Goal: Task Accomplishment & Management: Manage account settings

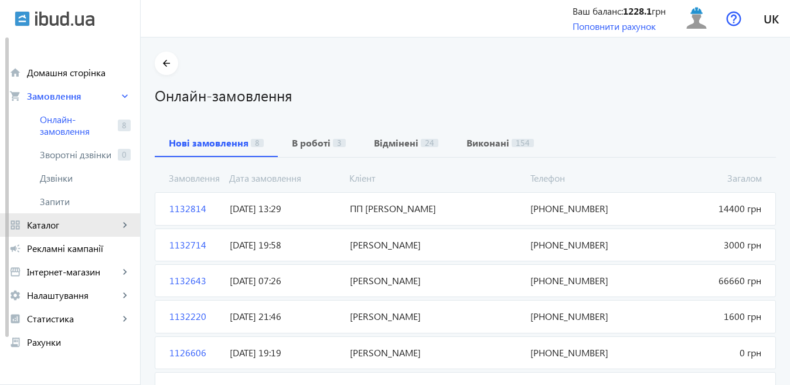
click at [67, 231] on link "grid_view Каталог keyboard_arrow_right" at bounding box center [70, 224] width 140 height 23
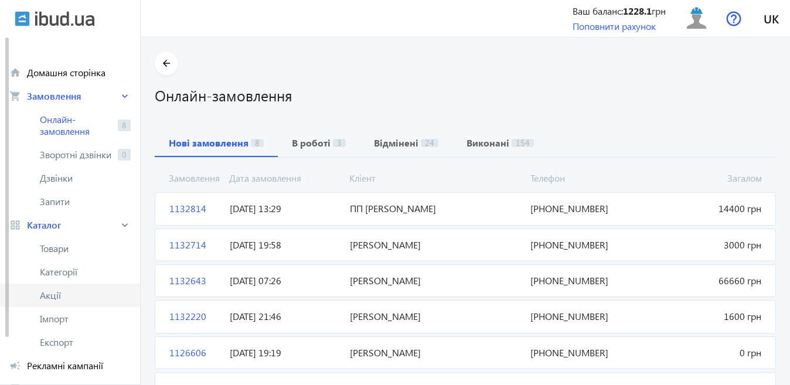
click at [49, 291] on span "Акції" at bounding box center [85, 295] width 91 height 12
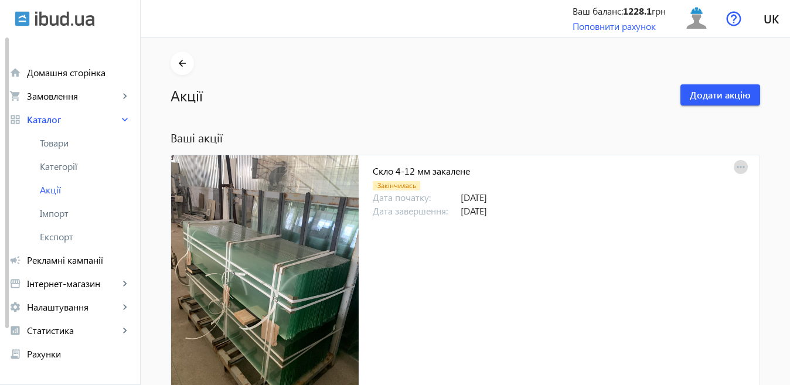
click at [736, 165] on mat-icon "more_horiz" at bounding box center [741, 167] width 16 height 16
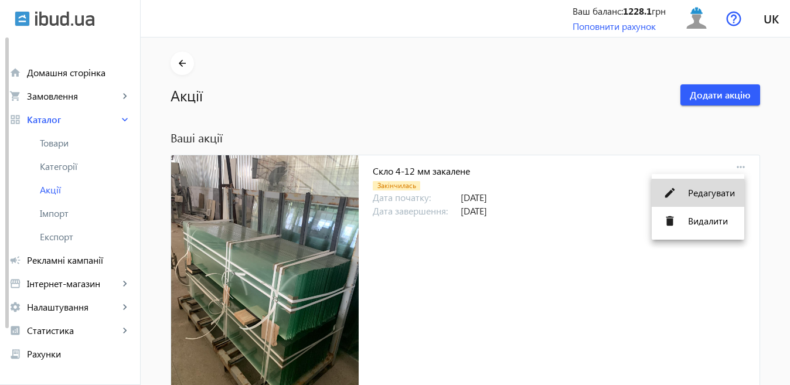
click at [704, 188] on span "Редагувати" at bounding box center [711, 192] width 47 height 9
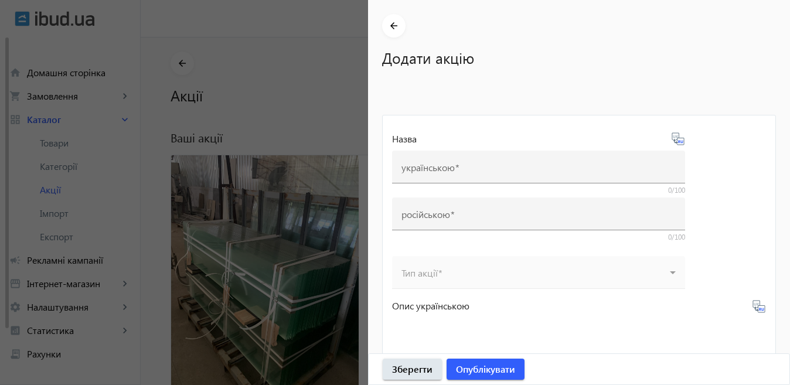
type input "Скло 4-12 мм закалене"
type input "Стекло 4-12 мм каленое"
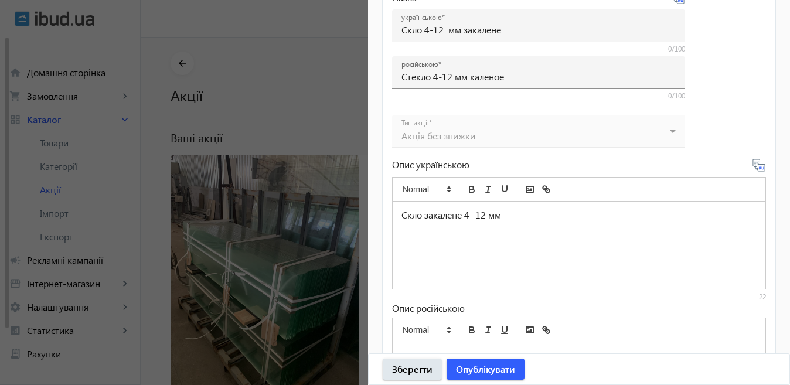
scroll to position [547, 0]
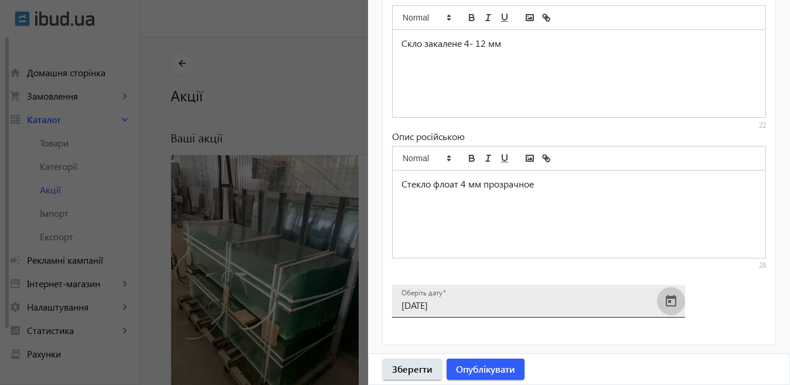
click at [666, 302] on span "Open calendar" at bounding box center [671, 301] width 28 height 28
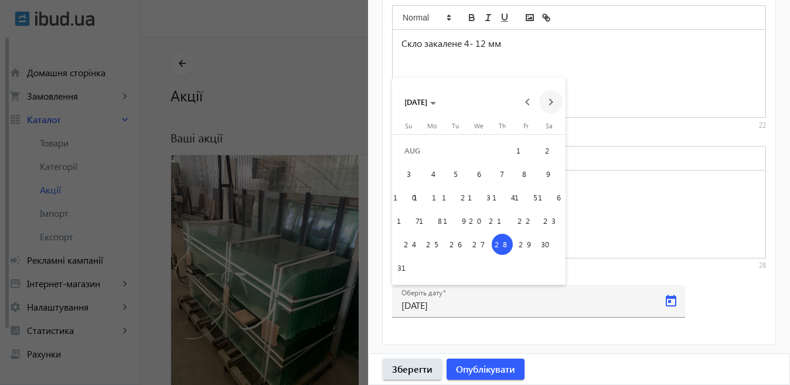
click at [543, 99] on span "Next month" at bounding box center [550, 101] width 23 height 23
click at [524, 193] on span "12" at bounding box center [525, 197] width 21 height 21
type input "[DATE]"
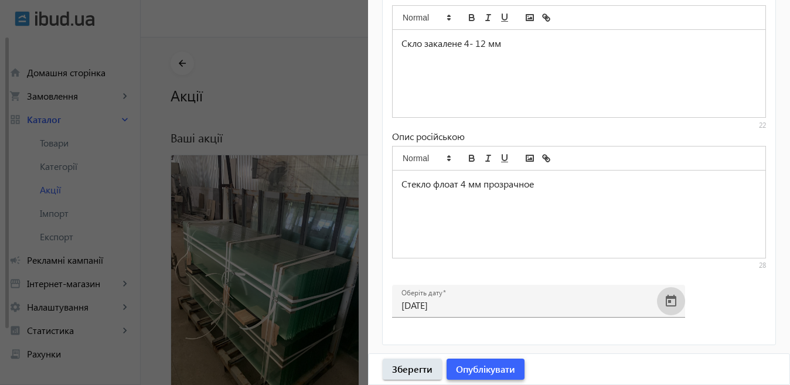
click at [493, 366] on span "Опублікувати" at bounding box center [485, 369] width 59 height 13
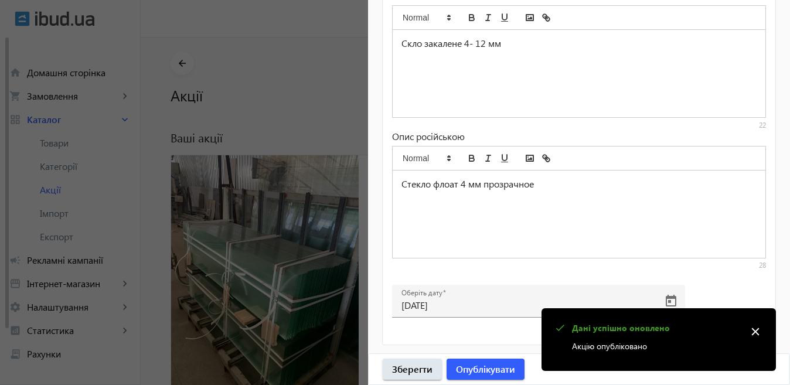
click at [322, 225] on div at bounding box center [395, 192] width 790 height 385
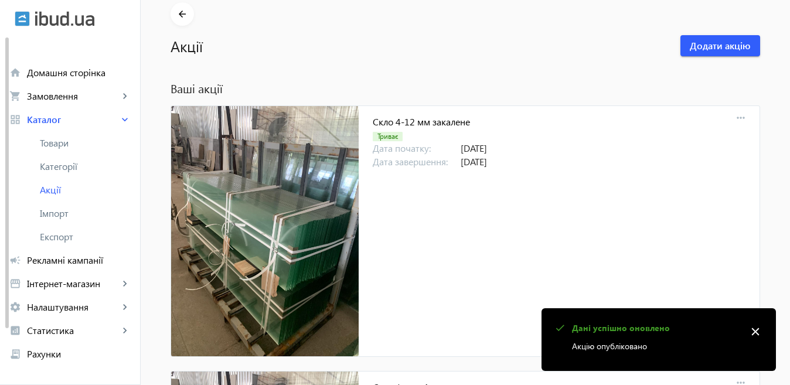
scroll to position [234, 0]
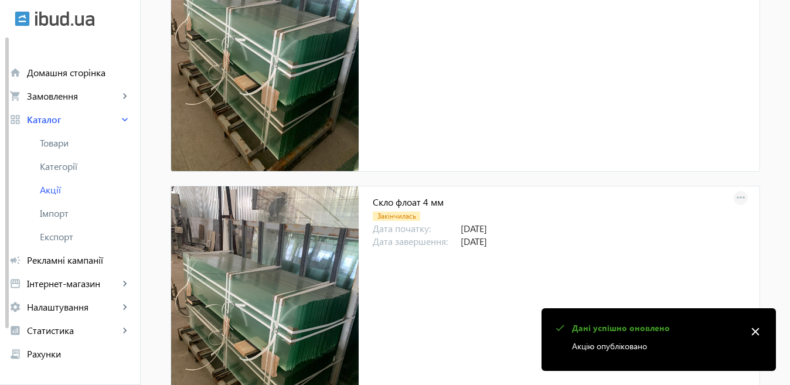
click at [739, 195] on mat-icon "more_horiz" at bounding box center [741, 198] width 16 height 16
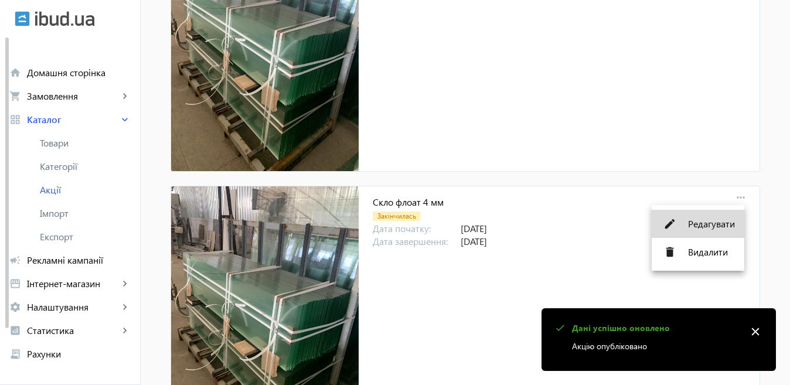
click at [676, 223] on mat-icon "edit" at bounding box center [670, 224] width 18 height 18
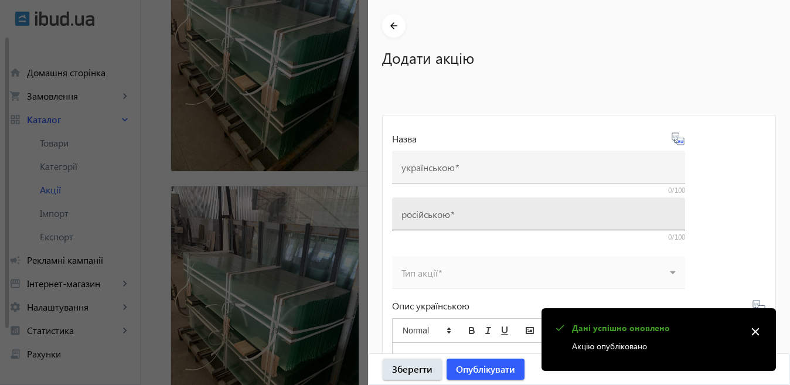
type input "Скло флоат 4 мм"
type input "Стекло флоат 4 мм"
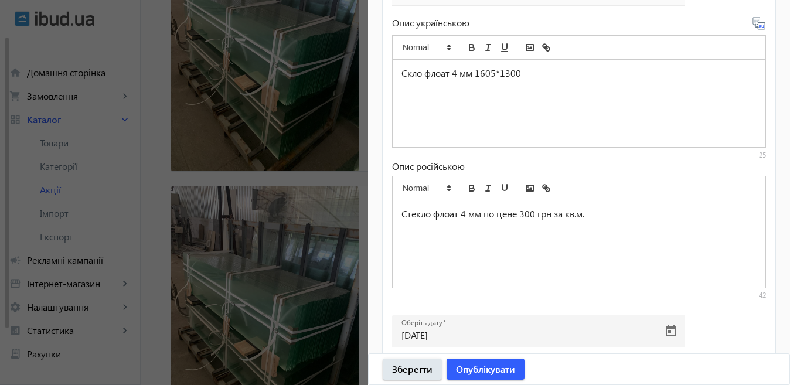
scroll to position [547, 0]
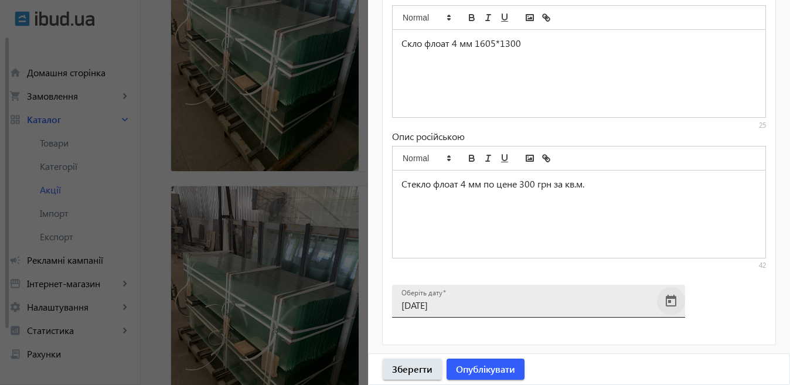
click at [670, 300] on span "Open calendar" at bounding box center [671, 301] width 28 height 28
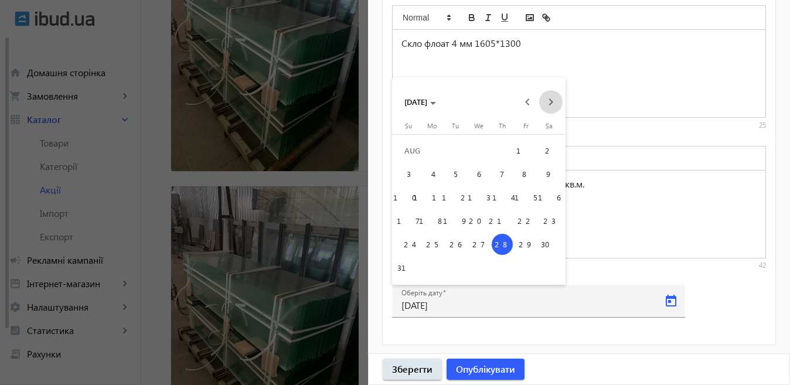
click at [547, 97] on span "Next month" at bounding box center [550, 101] width 23 height 23
click at [525, 203] on span "12" at bounding box center [525, 197] width 21 height 21
type input "[DATE]"
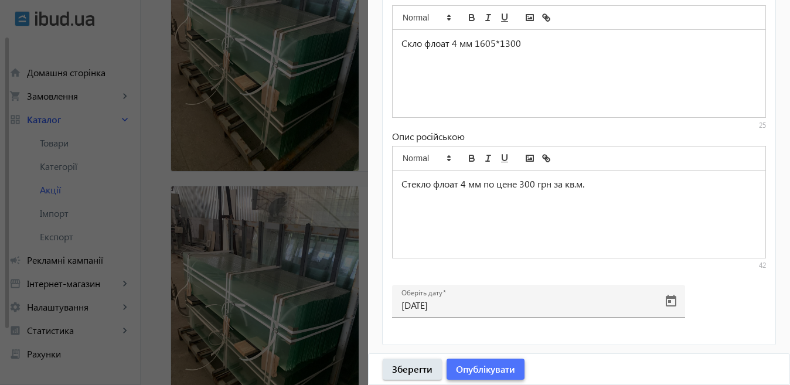
click at [488, 374] on span "Опублікувати" at bounding box center [485, 369] width 59 height 13
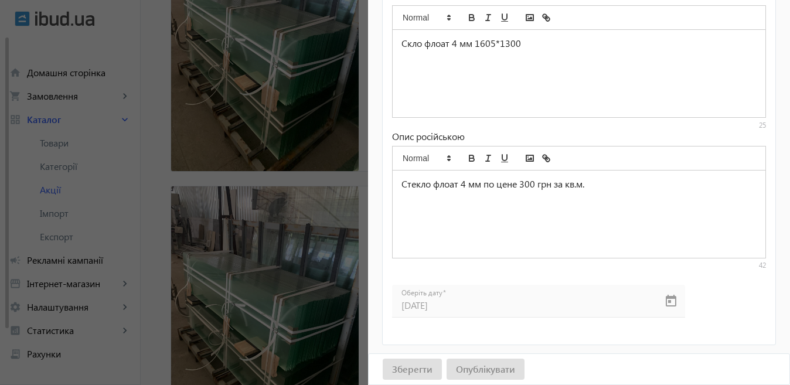
click at [262, 253] on div at bounding box center [395, 192] width 790 height 385
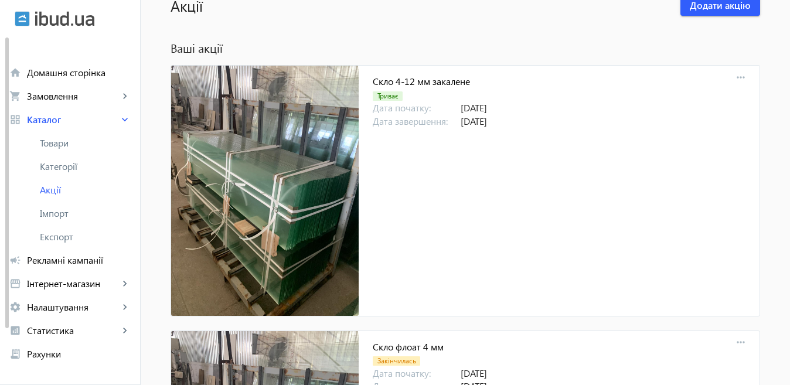
scroll to position [293, 0]
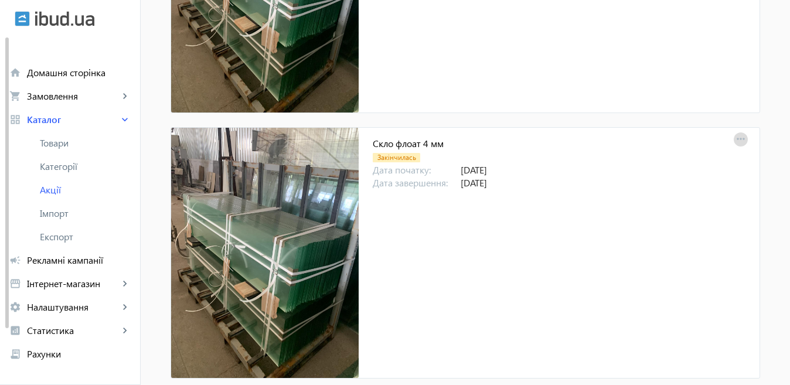
click at [739, 138] on mat-icon "more_horiz" at bounding box center [741, 139] width 16 height 16
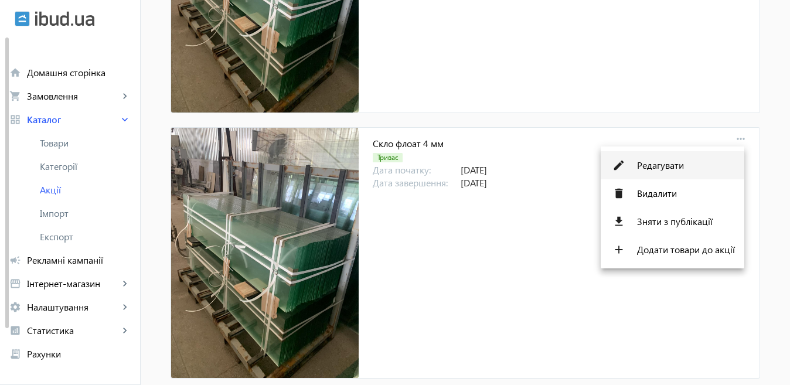
click at [716, 163] on span "Редагувати" at bounding box center [686, 165] width 98 height 9
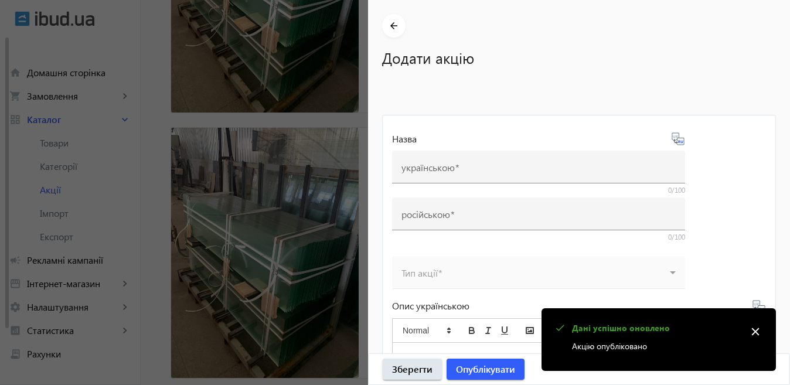
type input "Скло флоат 4 мм"
type input "Стекло флоат 4 мм"
type input "[DATE]"
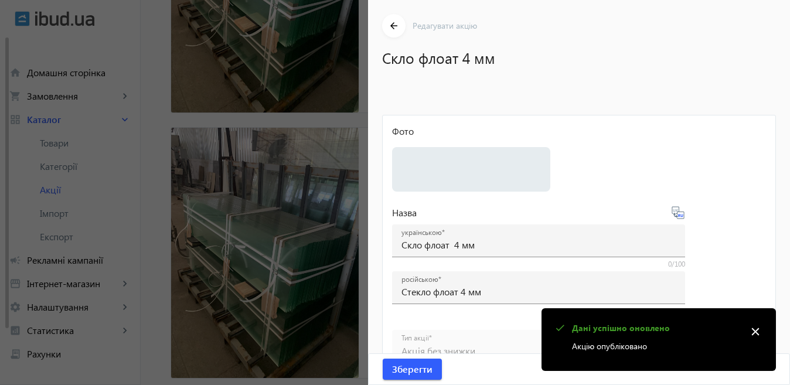
click at [185, 135] on div at bounding box center [395, 192] width 790 height 385
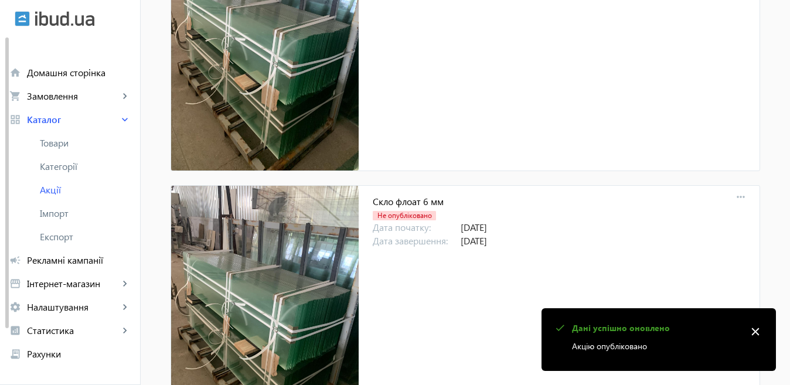
scroll to position [527, 0]
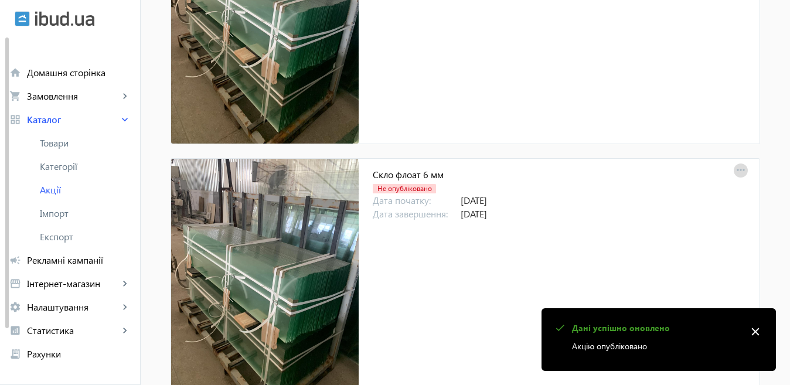
click at [737, 165] on mat-icon "more_horiz" at bounding box center [741, 170] width 16 height 16
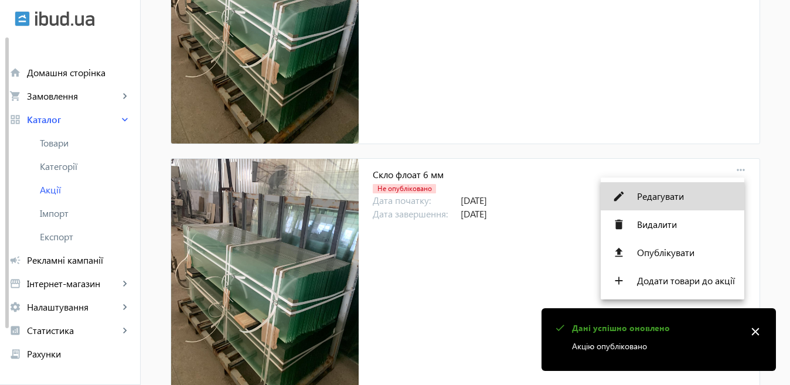
click at [666, 196] on span "Редагувати" at bounding box center [686, 196] width 98 height 9
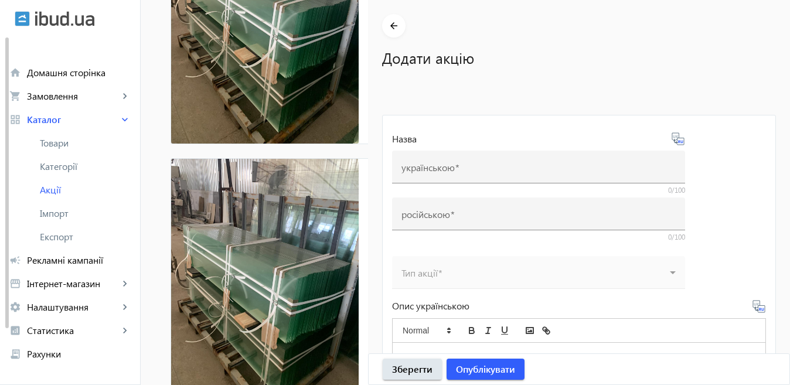
type input "Скло флоат 6 мм"
type input "Стекло 6 мм"
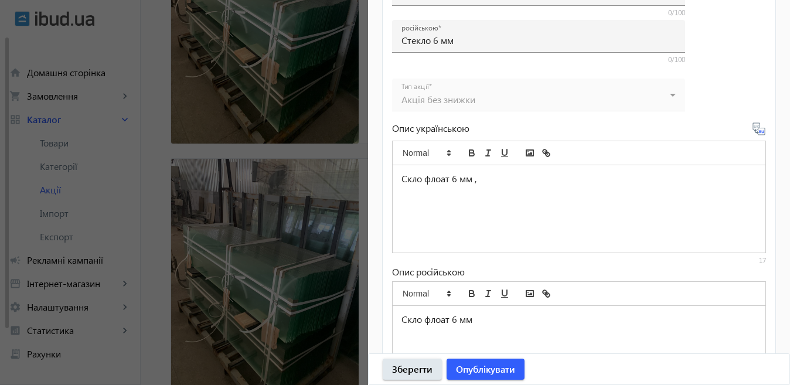
scroll to position [547, 0]
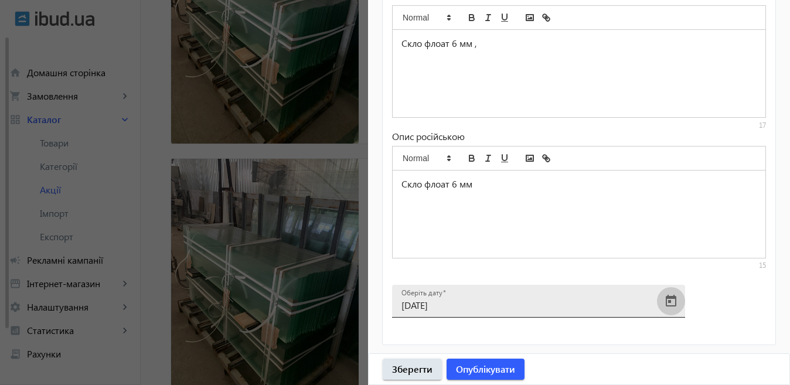
click at [672, 301] on span "Open calendar" at bounding box center [671, 301] width 28 height 28
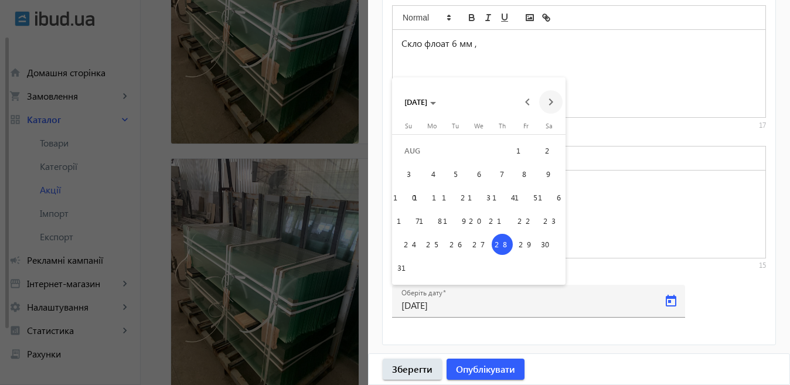
click at [554, 99] on span "Next month" at bounding box center [550, 101] width 23 height 23
click at [528, 199] on span "12" at bounding box center [525, 197] width 21 height 21
type input "[DATE]"
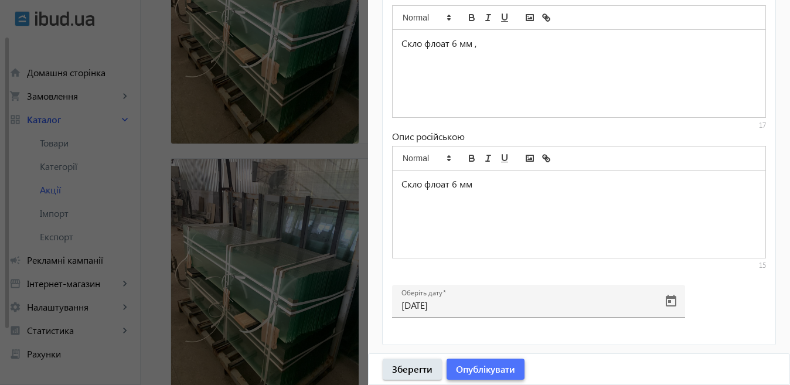
click at [486, 371] on span "Опублікувати" at bounding box center [485, 369] width 59 height 13
click at [284, 244] on div at bounding box center [395, 192] width 790 height 385
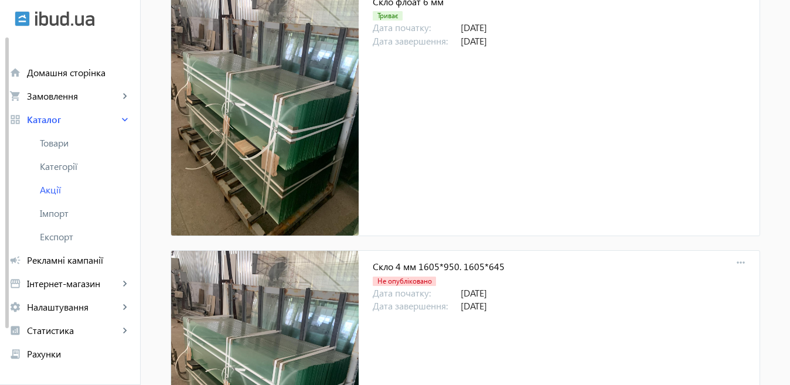
scroll to position [762, 0]
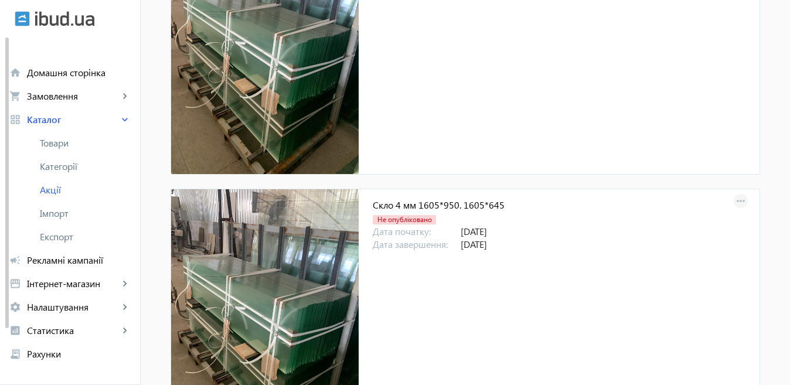
click at [742, 199] on mat-icon "more_horiz" at bounding box center [741, 201] width 16 height 16
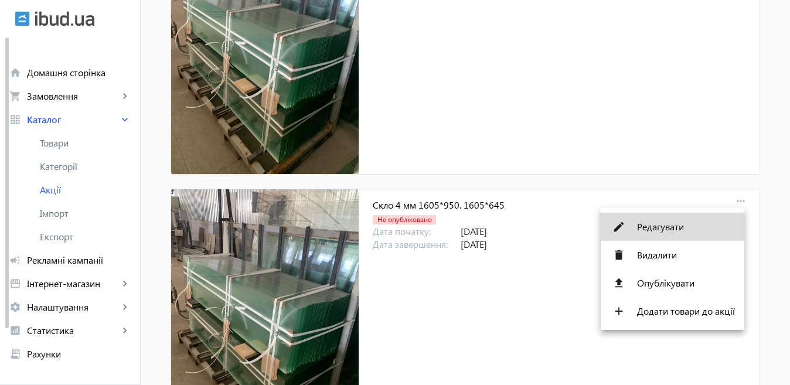
click at [674, 222] on span "Редагувати" at bounding box center [686, 226] width 98 height 9
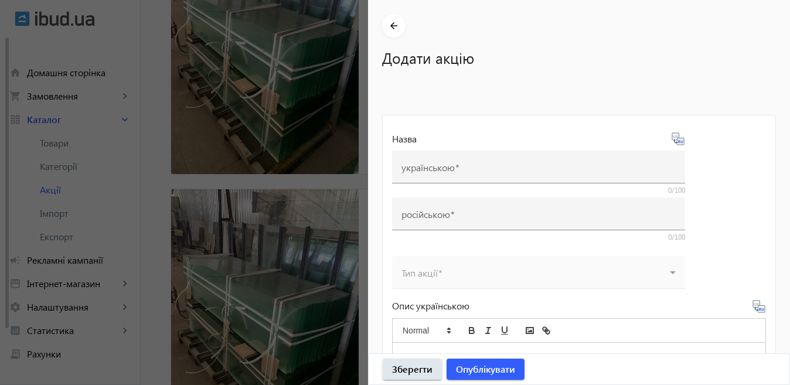
type input "Скло 4 мм 1605*950. 1605*645"
type input "Стекло 4 мм 1605*950. 1605*645"
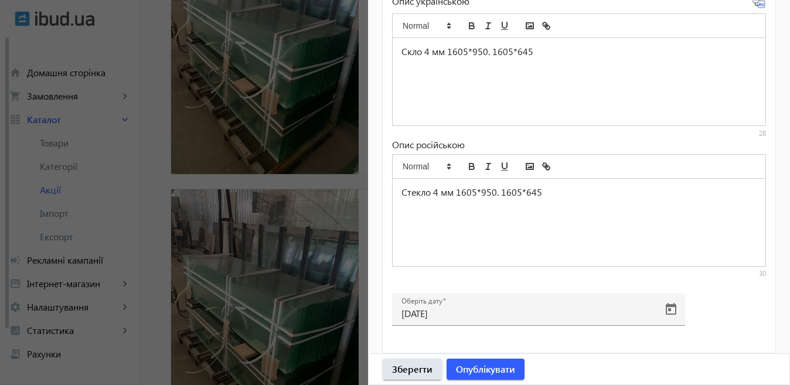
scroll to position [604, 0]
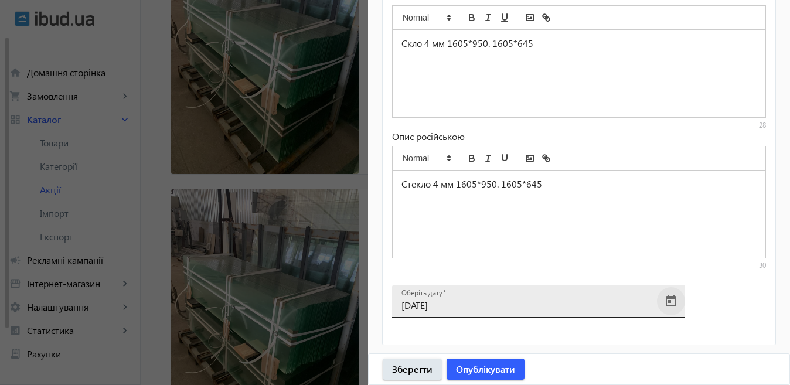
click at [669, 301] on span "Open calendar" at bounding box center [671, 301] width 28 height 28
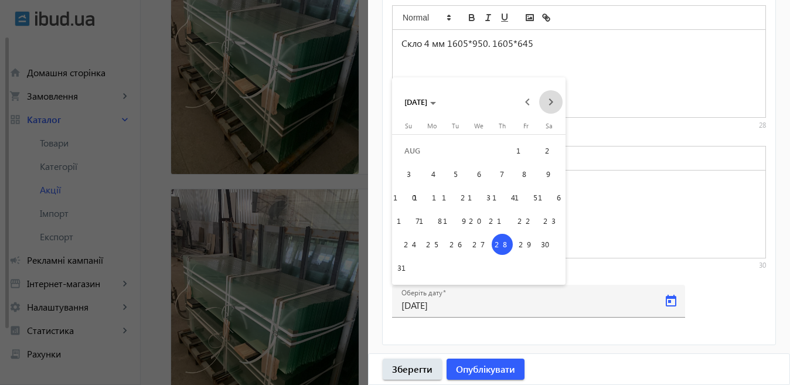
click at [550, 102] on span "Next month" at bounding box center [550, 101] width 23 height 23
click at [527, 196] on span "12" at bounding box center [525, 197] width 21 height 21
type input "[DATE]"
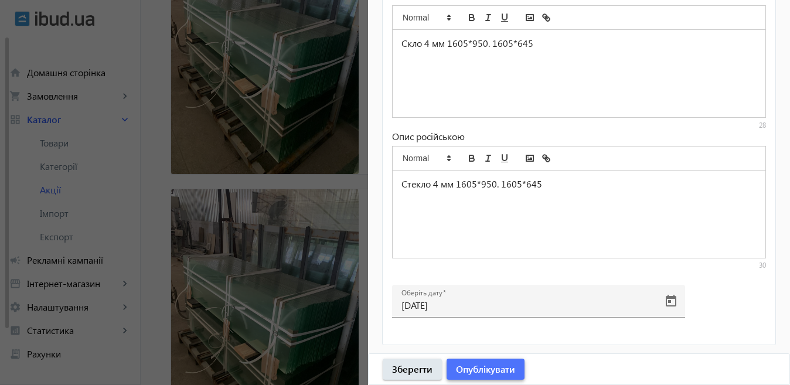
click at [490, 358] on span "button" at bounding box center [486, 369] width 78 height 28
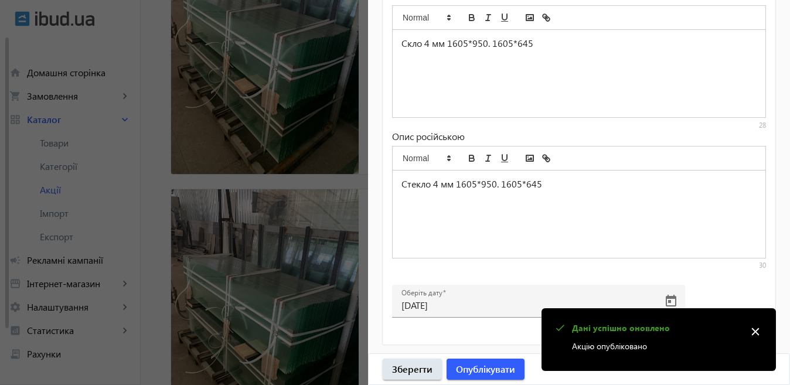
click at [252, 252] on div at bounding box center [395, 192] width 790 height 385
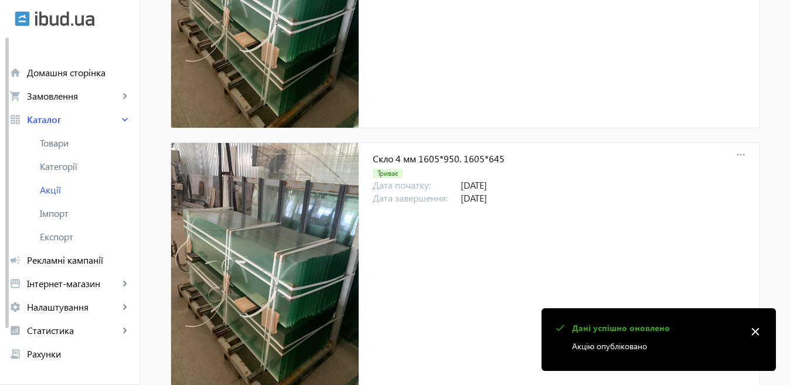
scroll to position [996, 0]
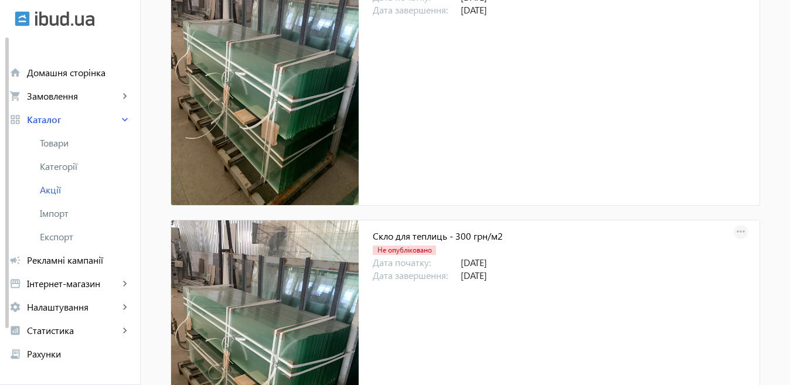
click at [736, 229] on mat-icon "more_horiz" at bounding box center [741, 232] width 16 height 16
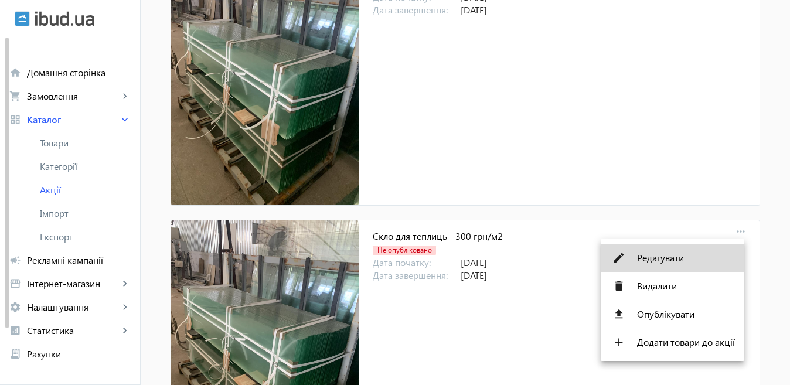
click at [658, 258] on span "Редагувати" at bounding box center [686, 257] width 98 height 9
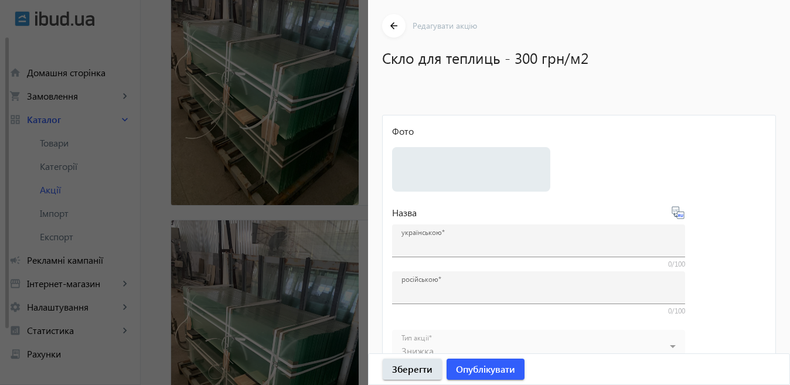
type input "Скло для теплиць - 300 грн/м2"
type input "Стекло для теплиц - 300 грн/м2"
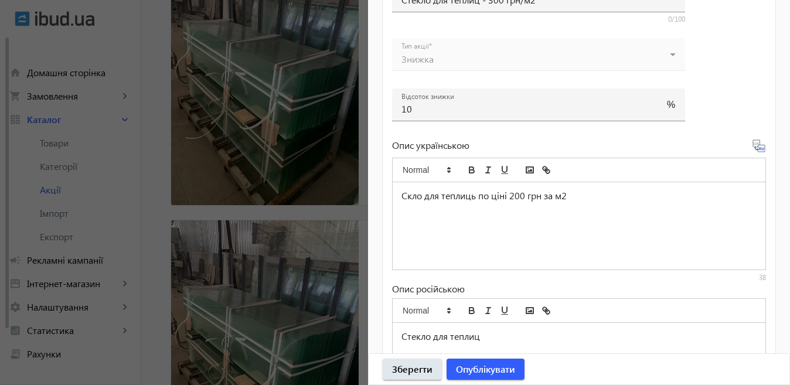
scroll to position [604, 0]
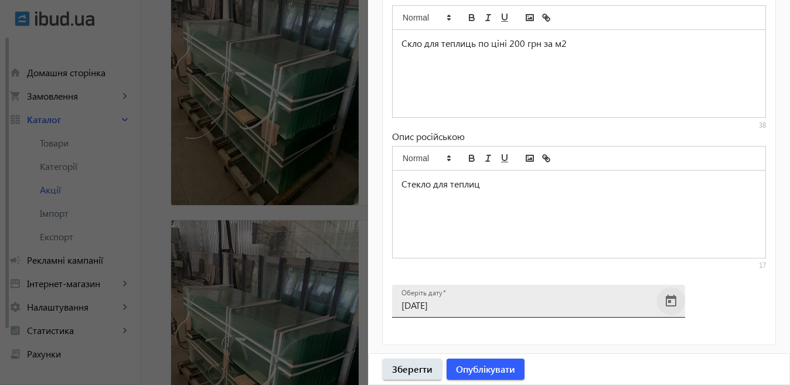
click at [670, 299] on span "Open calendar" at bounding box center [671, 301] width 28 height 28
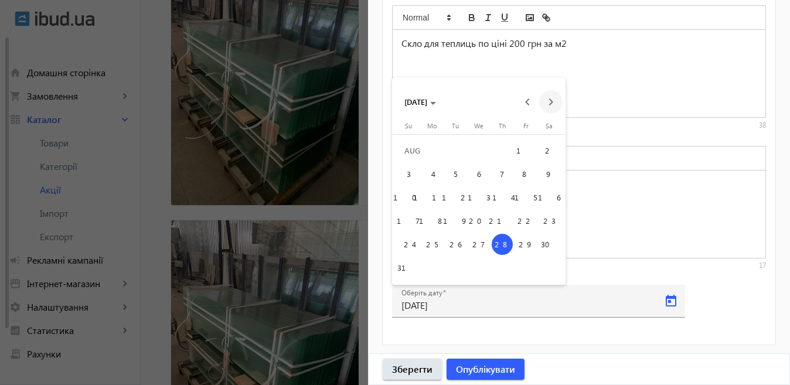
click at [547, 98] on span "Next month" at bounding box center [550, 101] width 23 height 23
click at [530, 197] on span "12" at bounding box center [525, 197] width 21 height 21
type input "[DATE]"
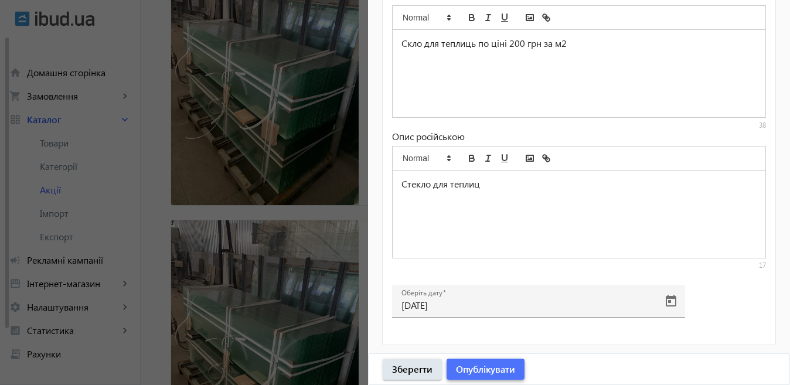
click at [493, 371] on span "Опублікувати" at bounding box center [485, 369] width 59 height 13
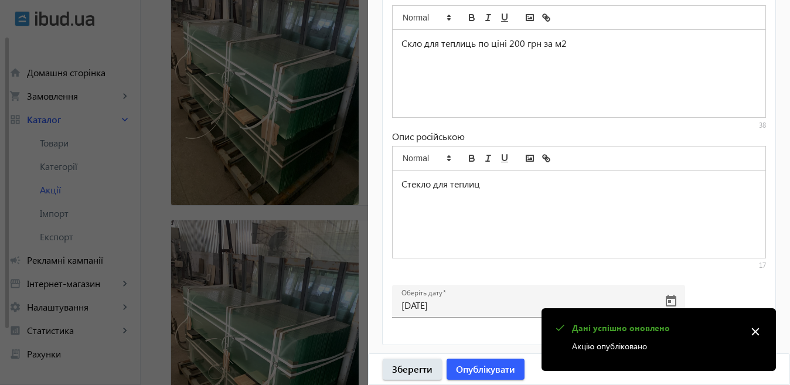
click at [290, 263] on div at bounding box center [395, 192] width 790 height 385
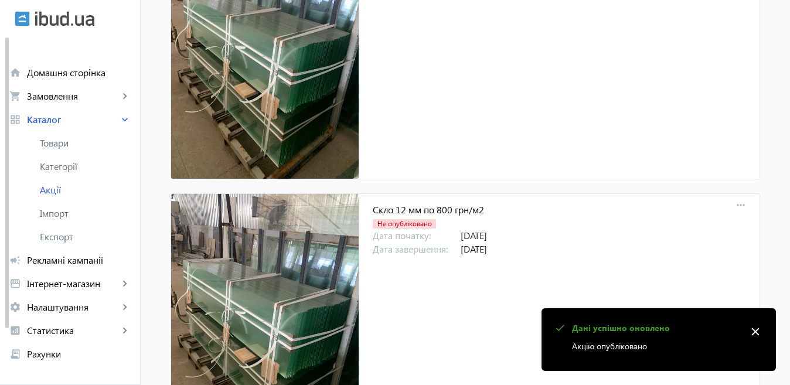
scroll to position [1289, 0]
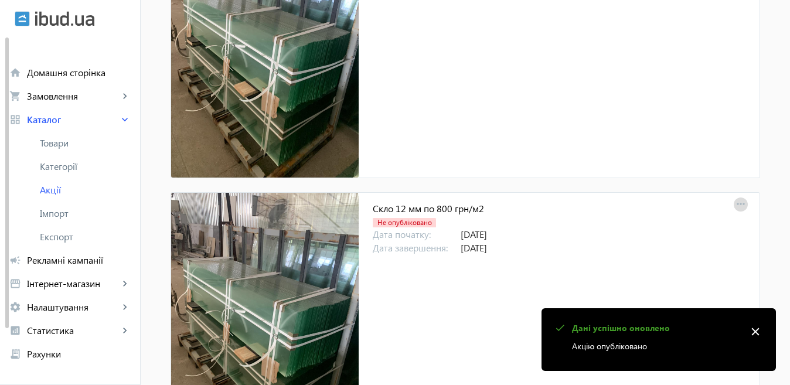
click at [734, 199] on mat-icon "more_horiz" at bounding box center [741, 204] width 16 height 16
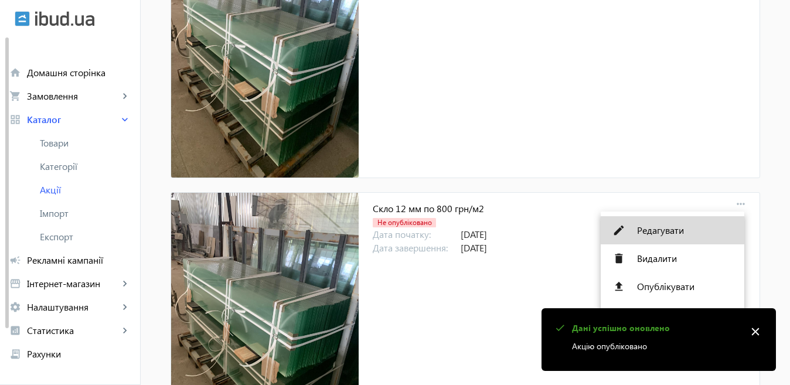
click at [671, 230] on span "Редагувати" at bounding box center [686, 230] width 98 height 9
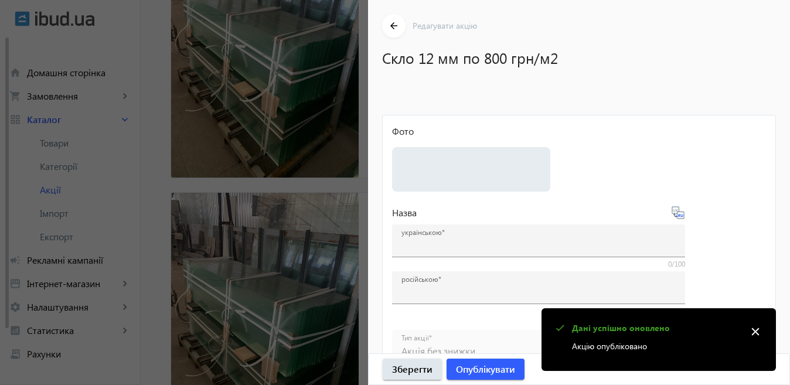
type input "Скло 12 мм по 800 грн/м2"
type input "Стекло 12 мм по 800 грн/м2"
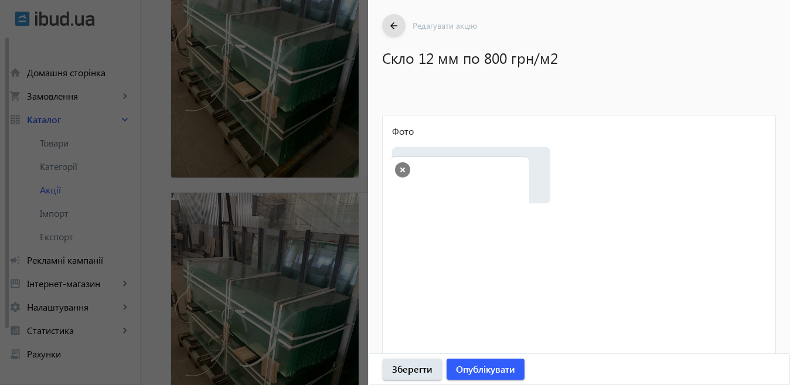
click at [757, 330] on file-loader "Фото Виберіть або перетягніть сюди Ваш файл 1650966d17251347847693345174864-f3c…" at bounding box center [579, 238] width 374 height 227
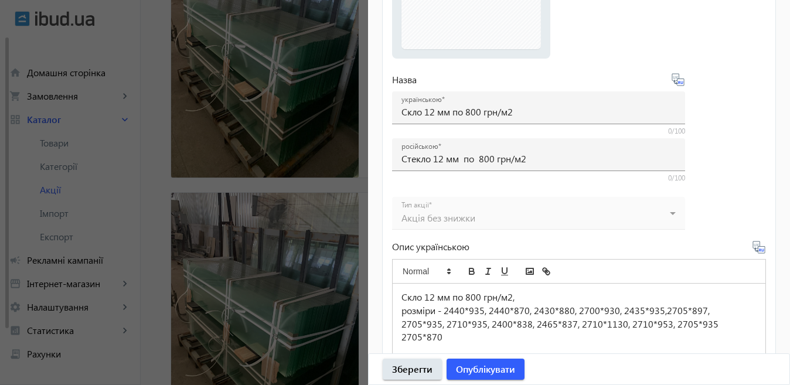
scroll to position [547, 0]
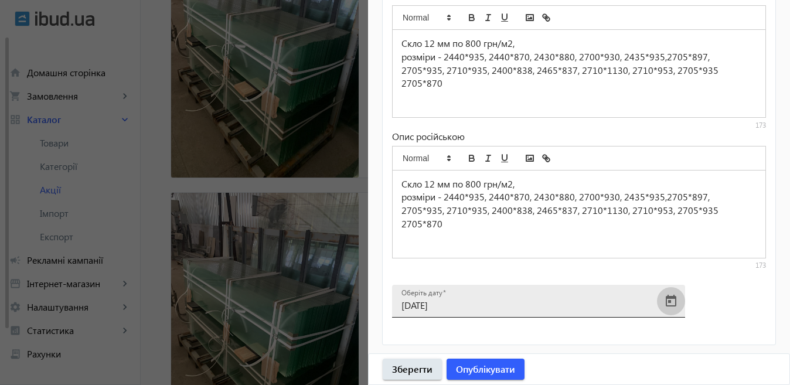
click at [674, 305] on span "Open calendar" at bounding box center [671, 301] width 28 height 28
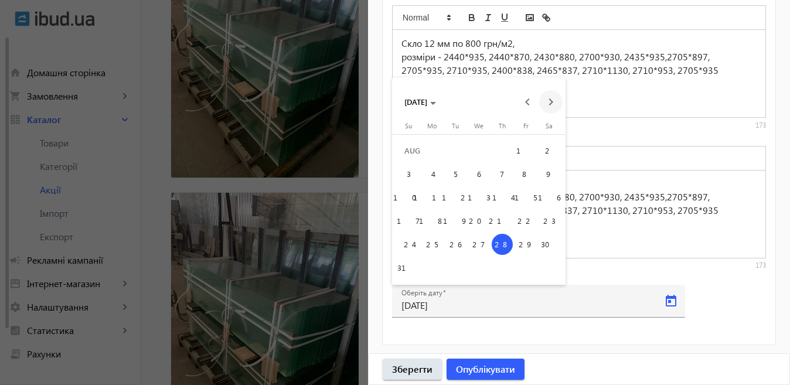
click at [555, 100] on span "Next month" at bounding box center [550, 101] width 23 height 23
click at [530, 194] on span "12" at bounding box center [525, 197] width 21 height 21
type input "[DATE]"
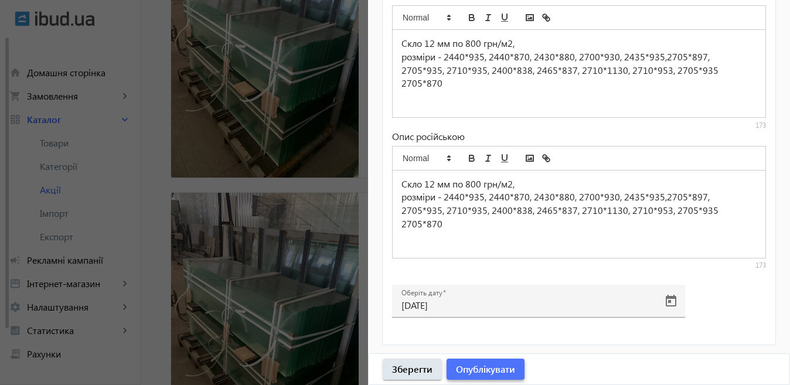
click at [506, 376] on span "button" at bounding box center [486, 369] width 78 height 28
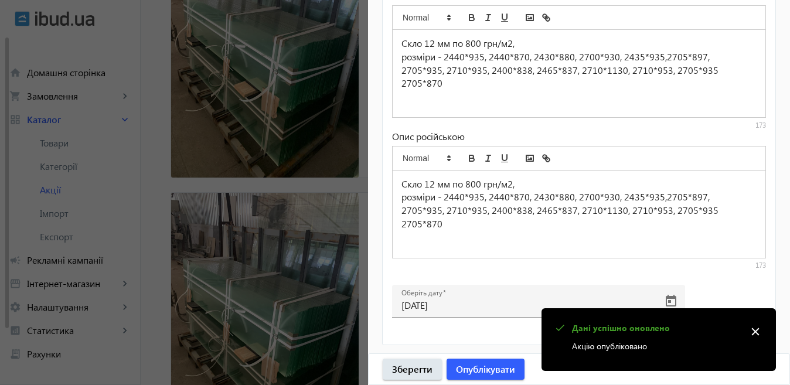
click at [243, 239] on div at bounding box center [395, 192] width 790 height 385
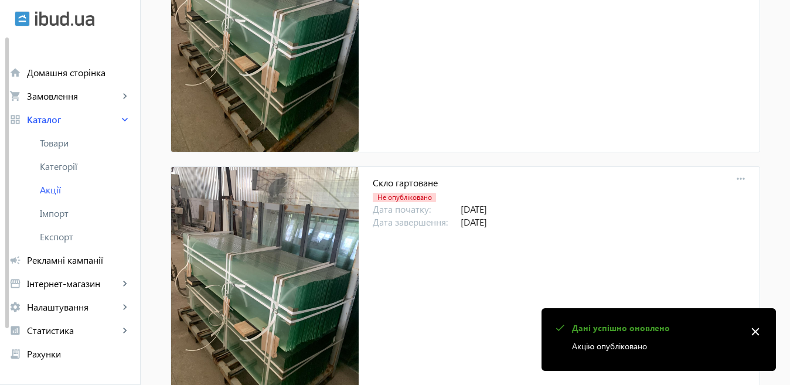
scroll to position [1582, 0]
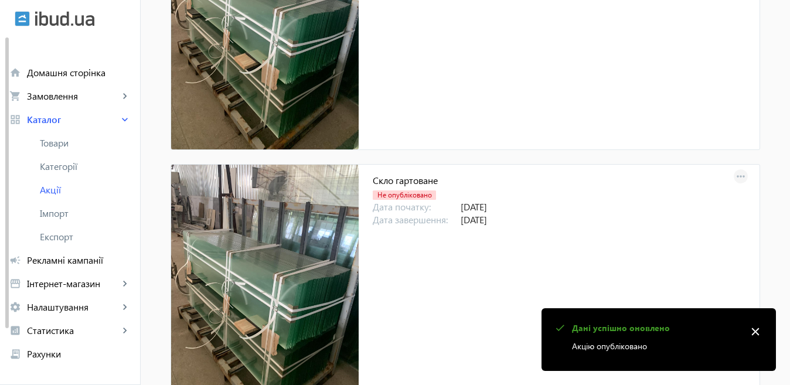
click at [733, 172] on mat-icon "more_horiz" at bounding box center [741, 177] width 16 height 16
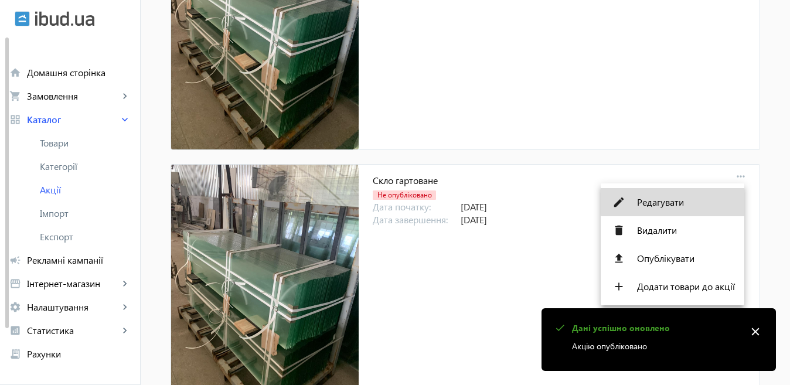
click at [674, 197] on span "Редагувати" at bounding box center [686, 201] width 98 height 9
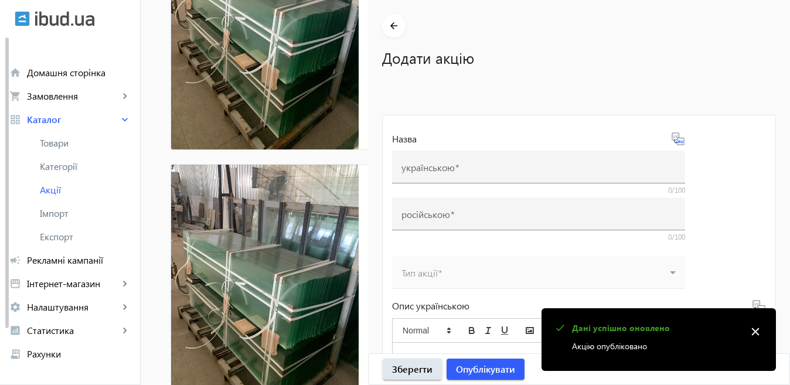
type input "Скло гартоване"
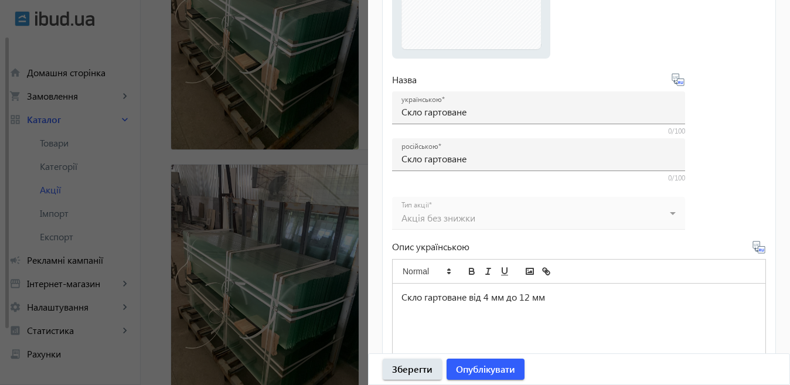
scroll to position [547, 0]
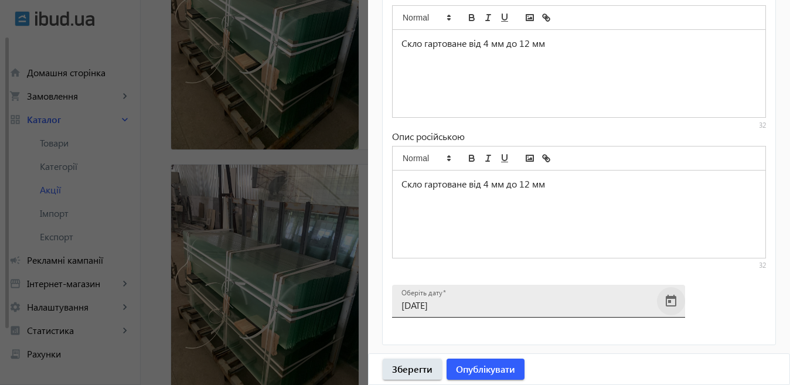
click at [671, 298] on span "Open calendar" at bounding box center [671, 301] width 28 height 28
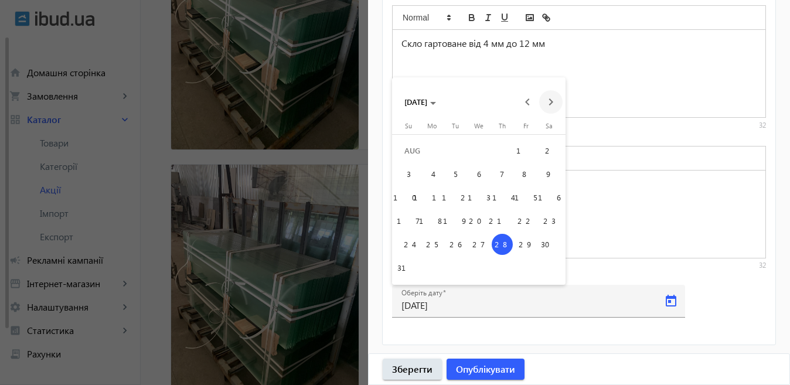
click at [547, 98] on span "Next month" at bounding box center [550, 101] width 23 height 23
click at [529, 200] on span "12" at bounding box center [525, 197] width 21 height 21
type input "[DATE]"
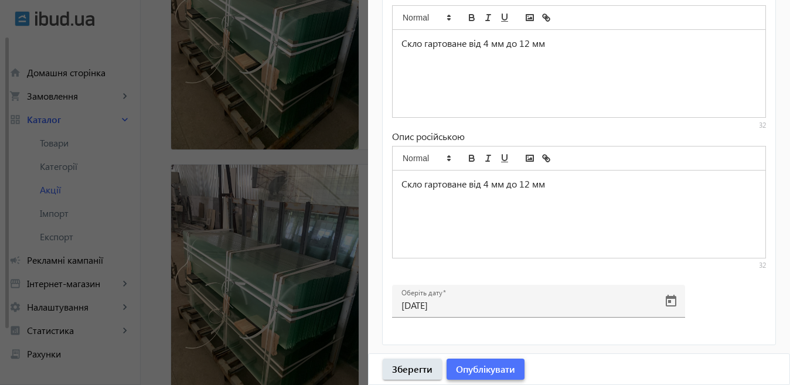
click at [495, 368] on span "Опублікувати" at bounding box center [485, 369] width 59 height 13
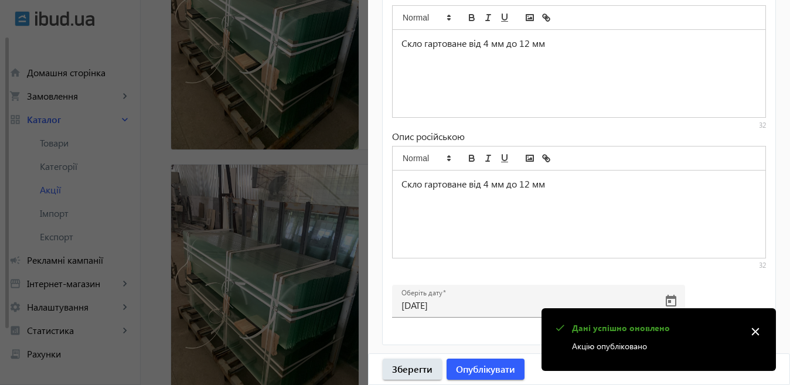
click at [247, 264] on div at bounding box center [395, 192] width 790 height 385
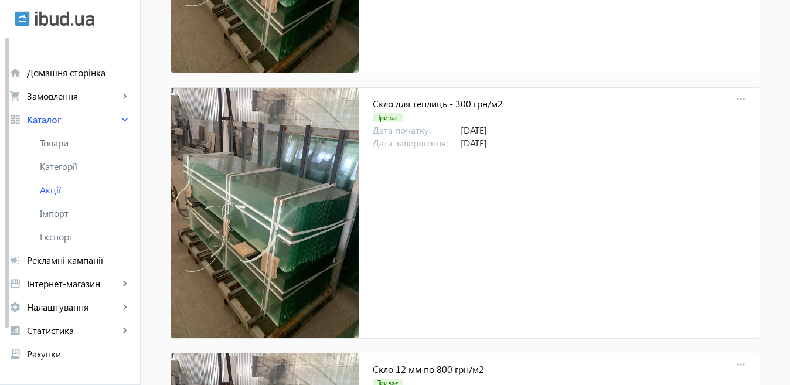
scroll to position [1118, 0]
